Goal: Communication & Community: Answer question/provide support

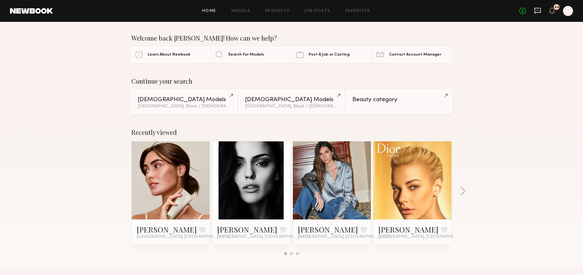
click at [539, 10] on icon at bounding box center [537, 10] width 7 height 7
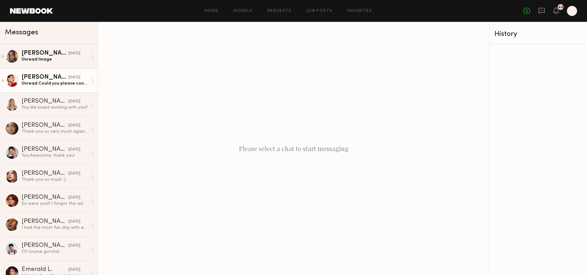
click at [63, 85] on div "Unread: Could you please confirm the rate for this particular project ✨" at bounding box center [55, 84] width 67 height 6
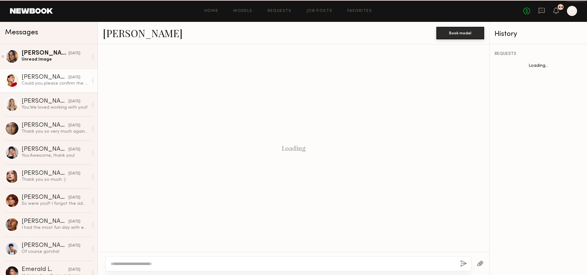
scroll to position [409, 0]
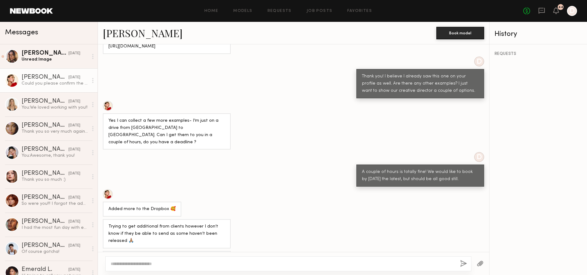
click at [210, 265] on textarea at bounding box center [283, 264] width 345 height 6
type textarea "**********"
click at [468, 264] on div "**********" at bounding box center [288, 264] width 366 height 15
click at [466, 263] on button "button" at bounding box center [463, 264] width 7 height 8
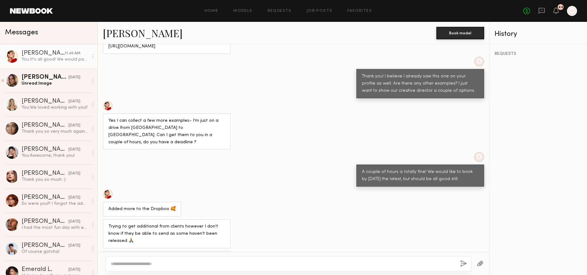
scroll to position [522, 0]
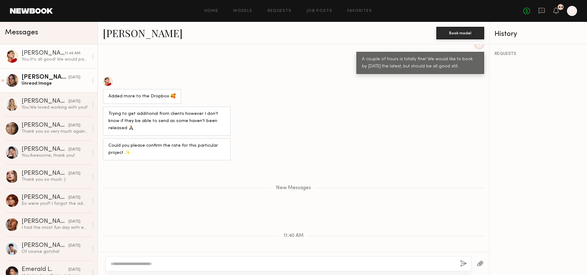
click at [82, 86] on div "Unread: Image" at bounding box center [55, 84] width 67 height 6
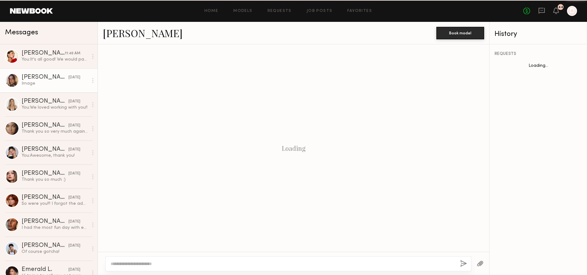
scroll to position [871, 0]
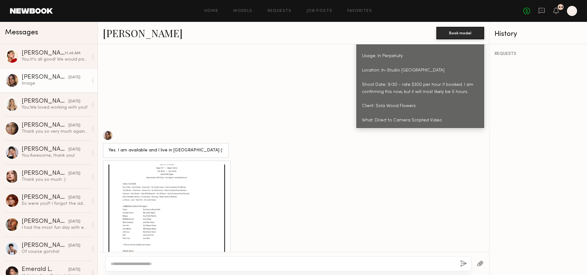
click at [202, 182] on div at bounding box center [167, 223] width 117 height 117
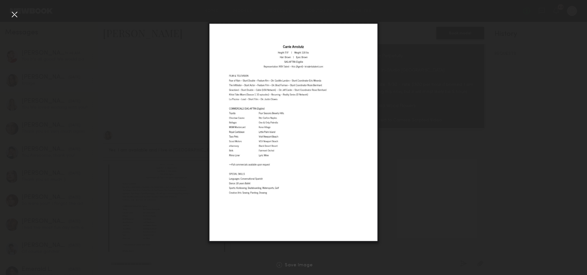
click at [440, 175] on div at bounding box center [293, 132] width 587 height 245
click at [412, 133] on div at bounding box center [293, 132] width 587 height 245
click at [16, 16] on div at bounding box center [14, 14] width 10 height 10
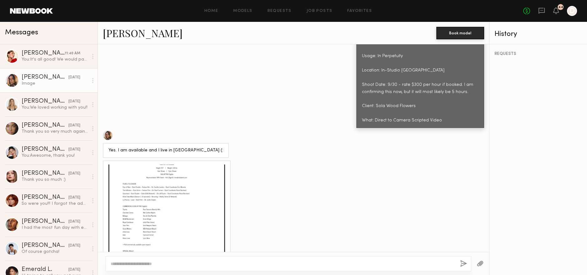
click at [192, 264] on textarea at bounding box center [283, 264] width 345 height 6
type textarea "**********"
click at [464, 264] on button "button" at bounding box center [463, 264] width 7 height 8
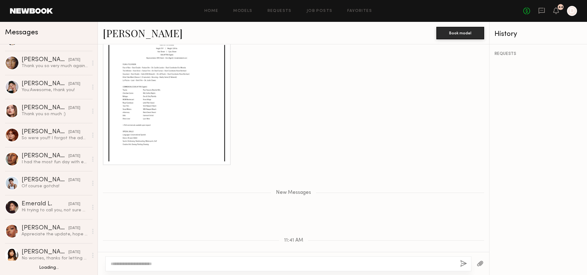
scroll to position [0, 0]
